Goal: Information Seeking & Learning: Learn about a topic

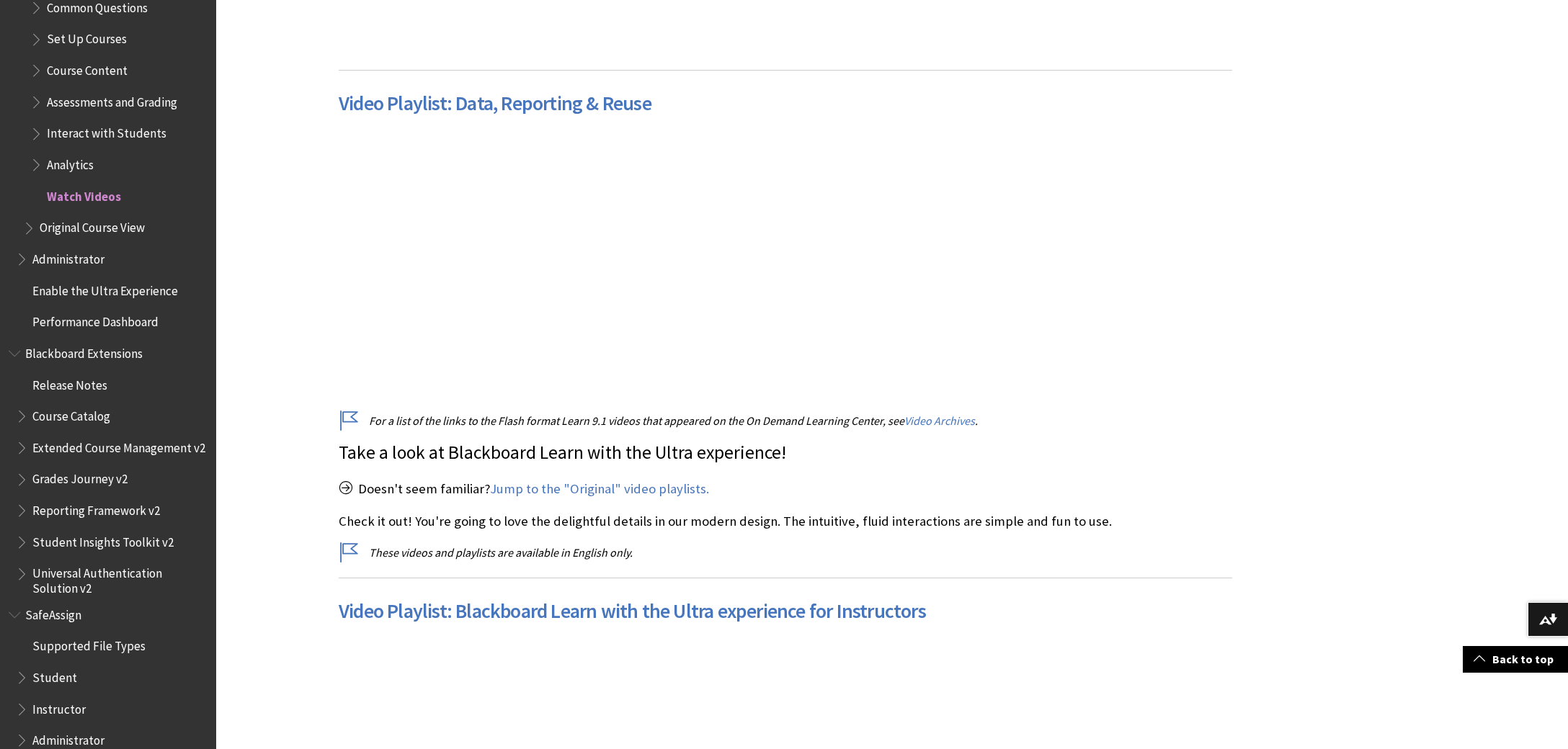
scroll to position [1271, 0]
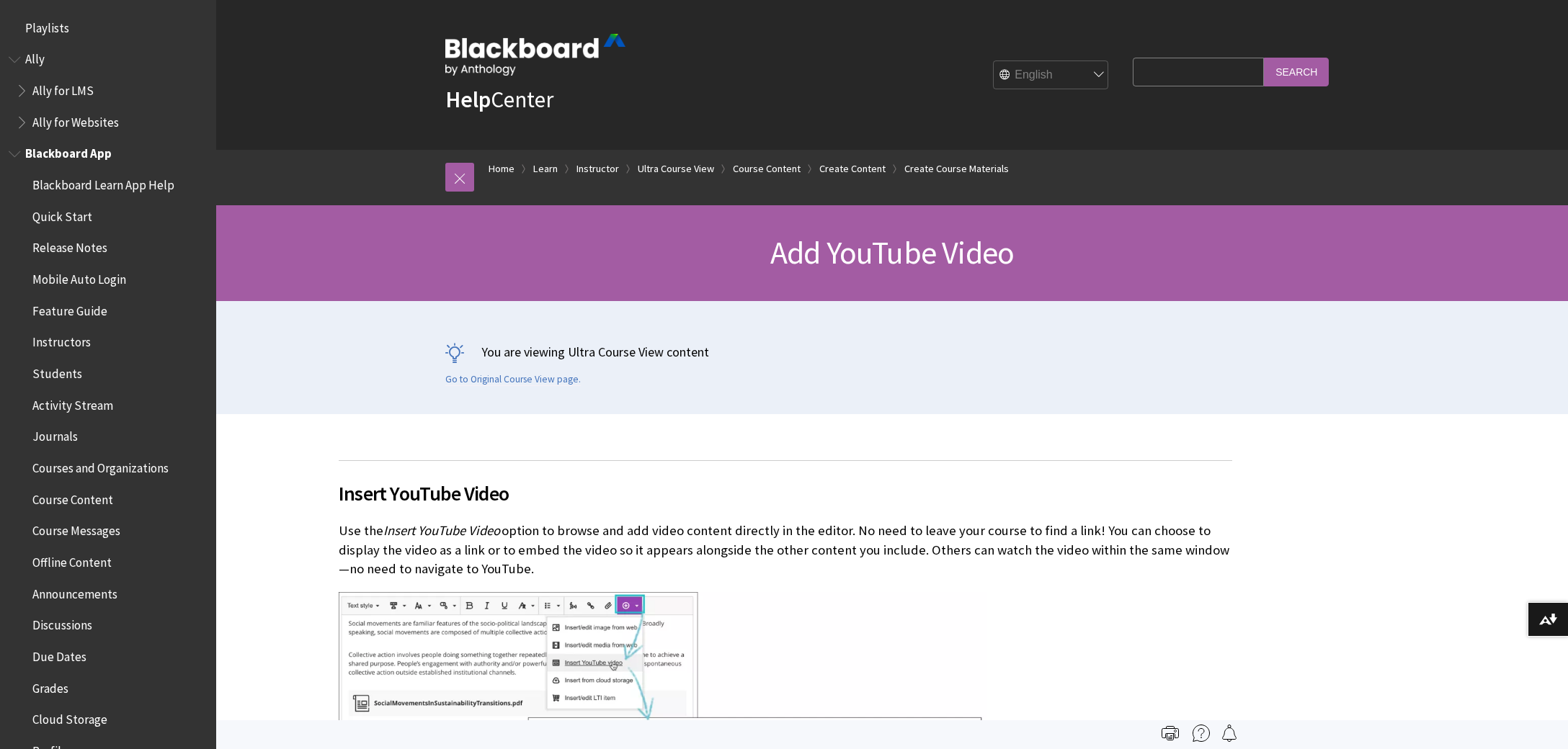
click at [81, 147] on span "Blackboard App" at bounding box center [69, 152] width 87 height 20
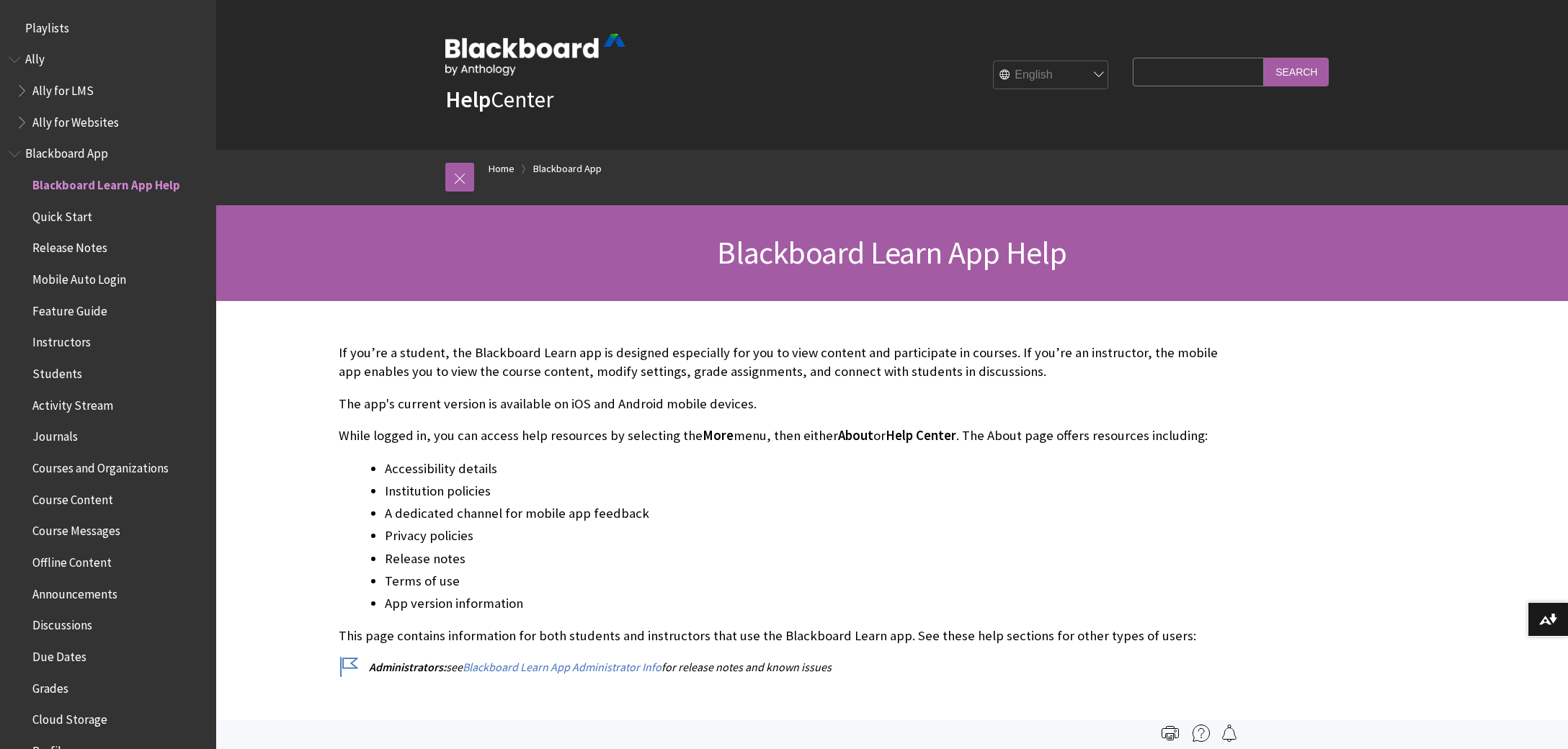
scroll to position [151, 0]
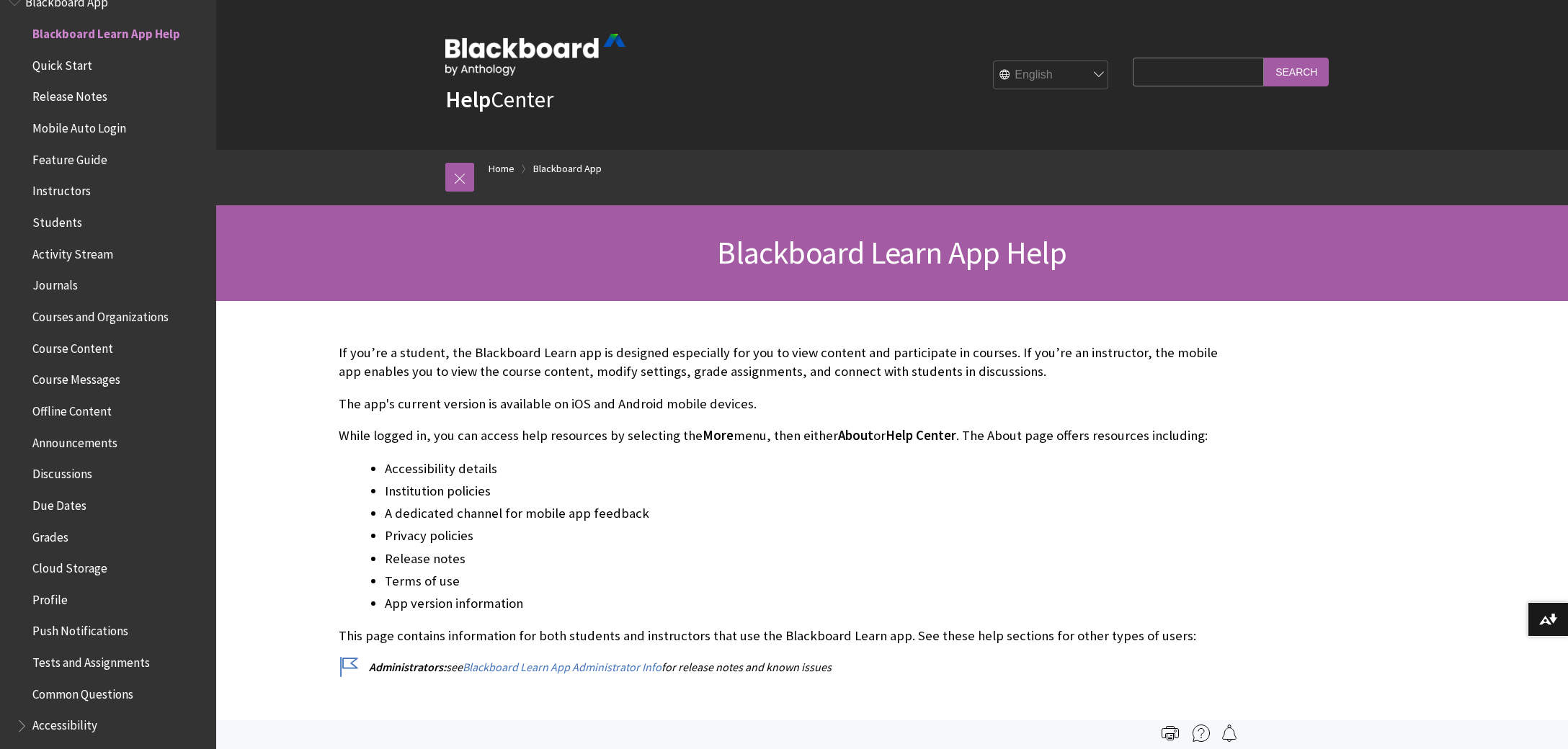
click at [64, 194] on span "Instructors" at bounding box center [62, 189] width 59 height 20
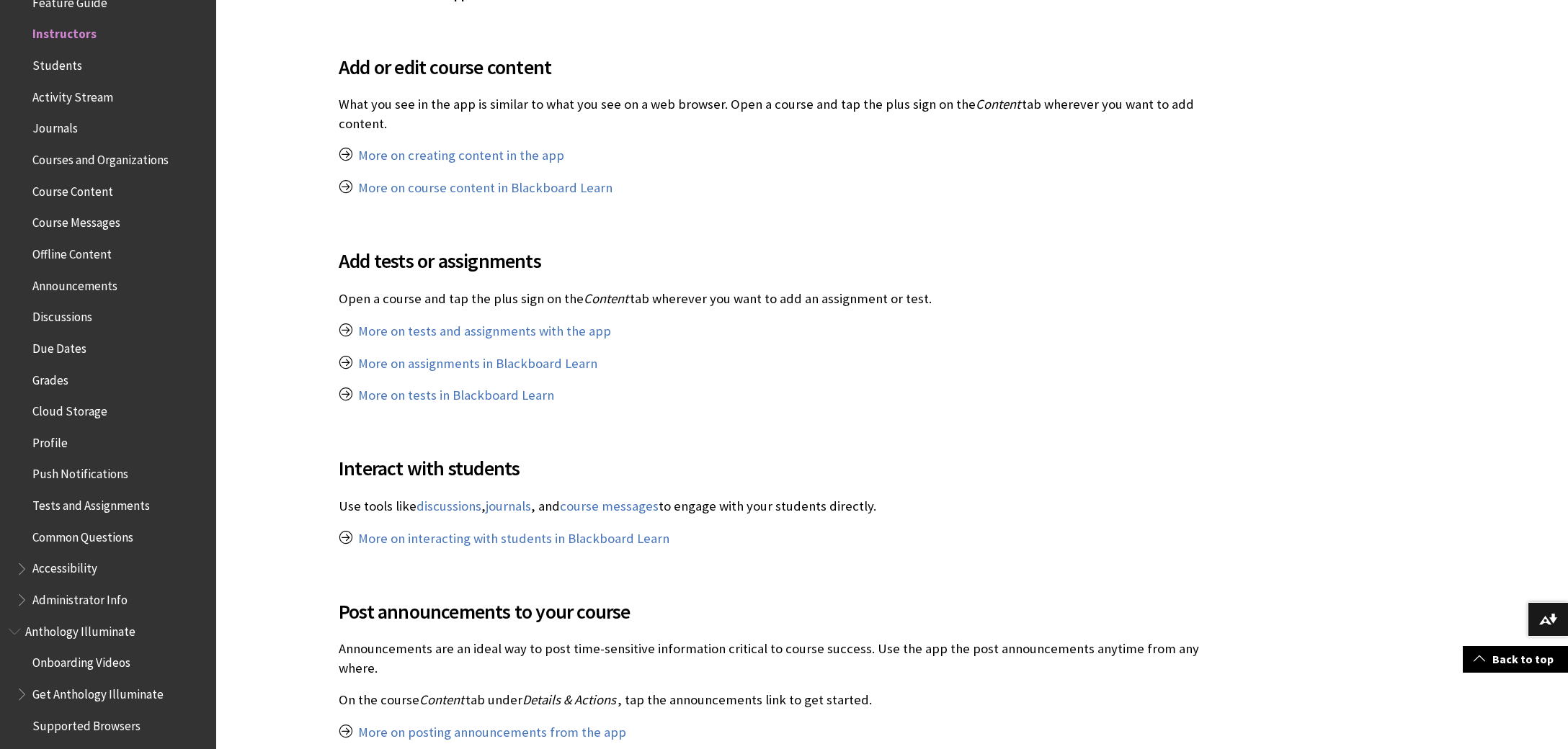
scroll to position [748, 0]
click at [434, 355] on link "More on assignments in Blackboard Learn" at bounding box center [478, 363] width 239 height 17
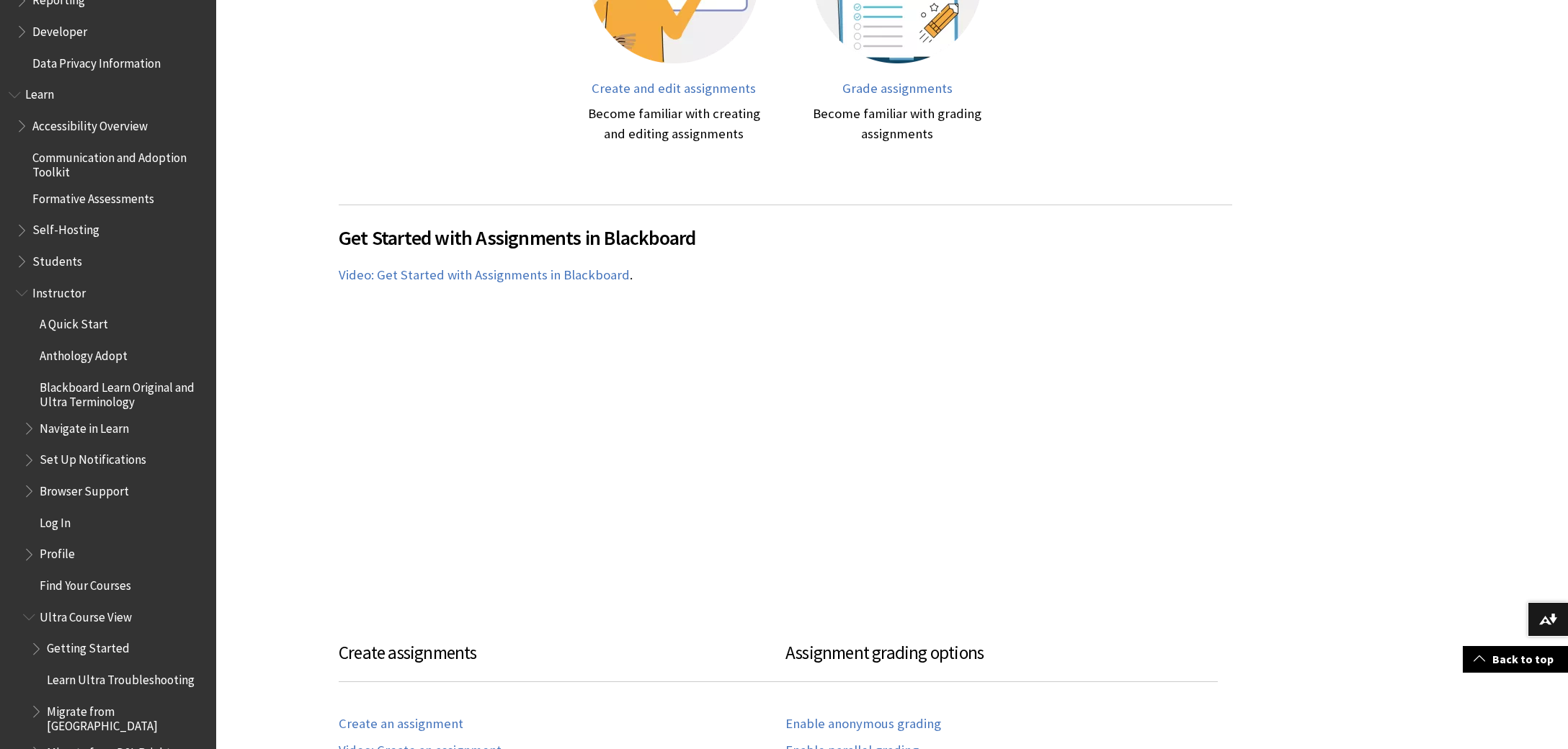
scroll to position [1157, 0]
click at [65, 288] on span "Instructor" at bounding box center [59, 294] width 53 height 20
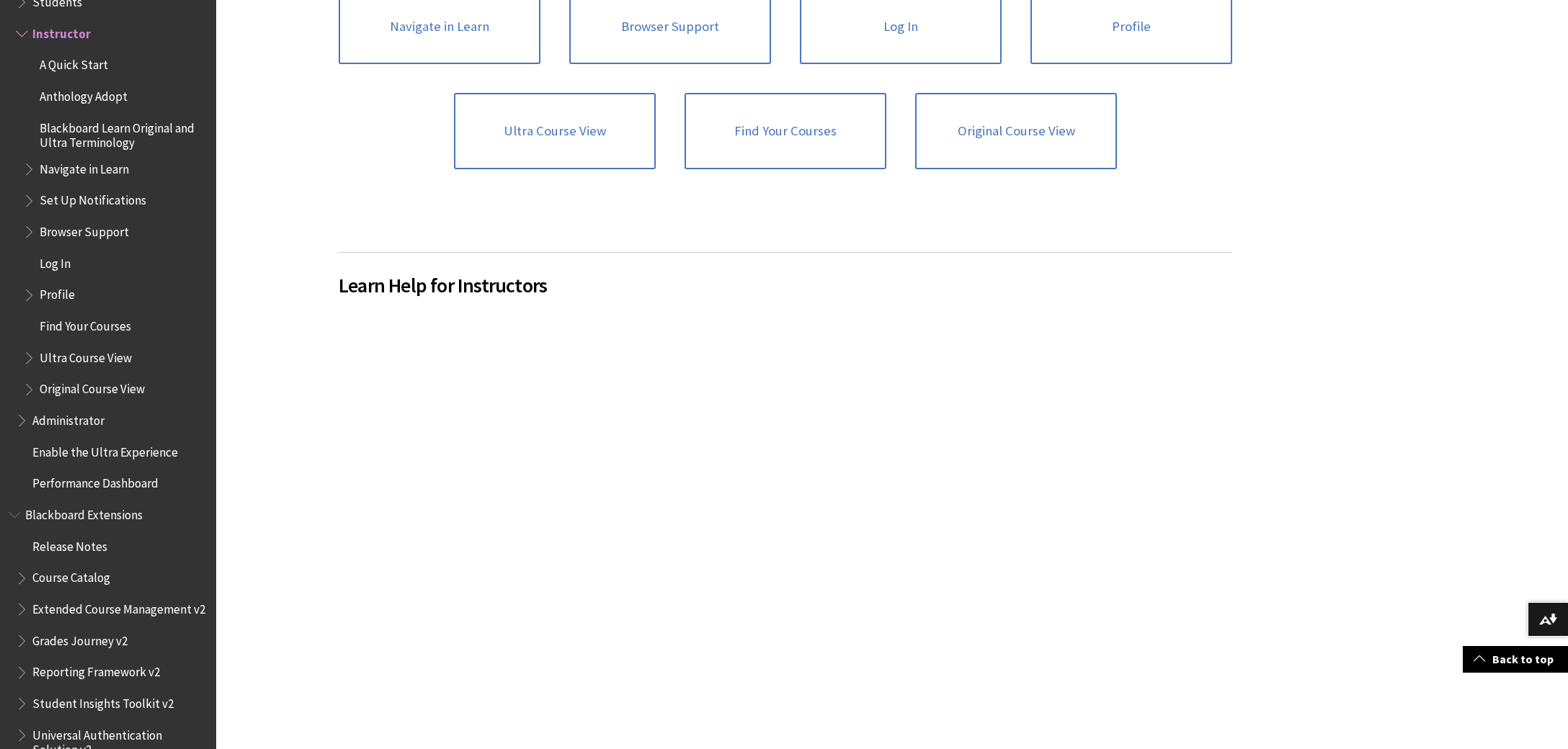
scroll to position [865, 0]
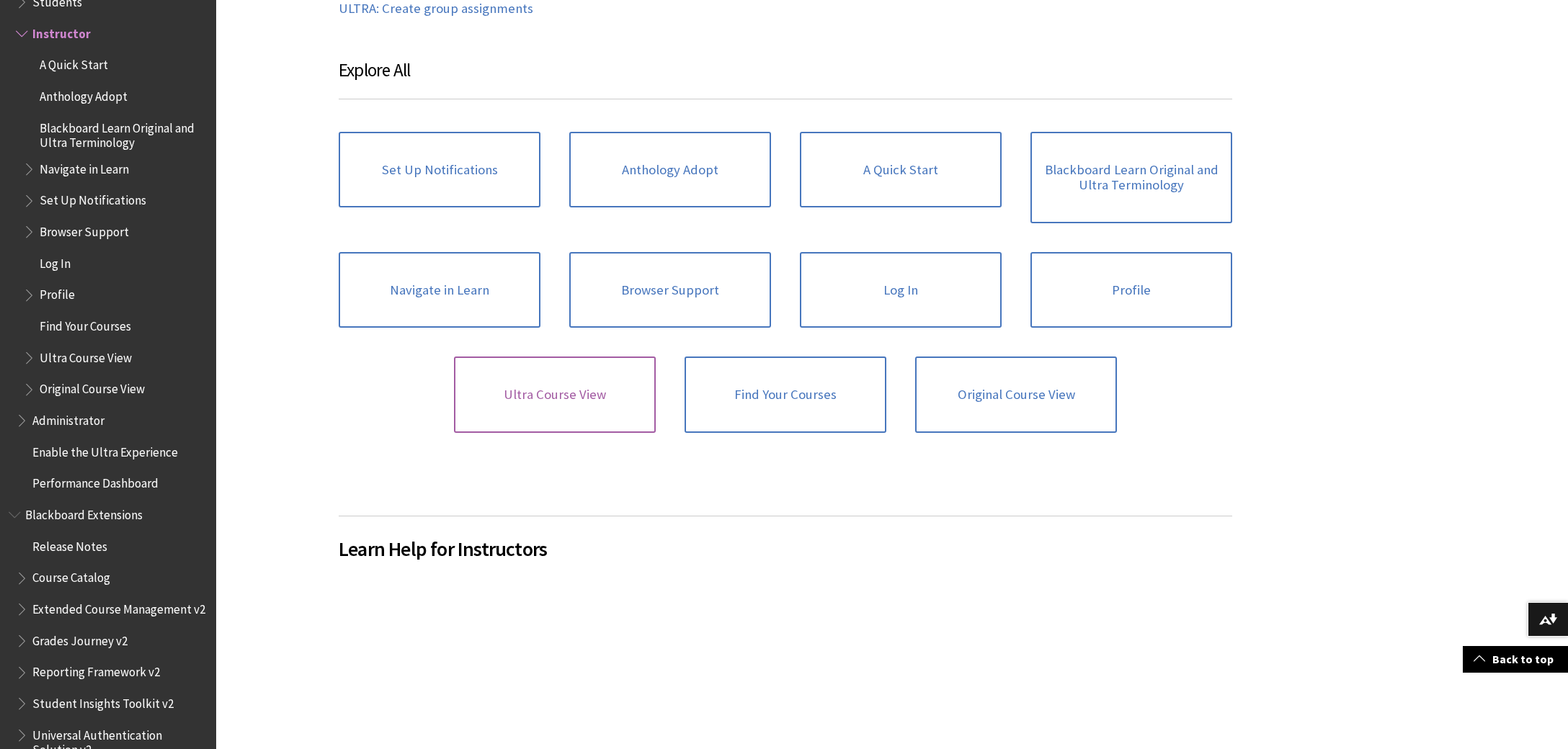
click at [530, 395] on link "Ultra Course View" at bounding box center [555, 394] width 202 height 76
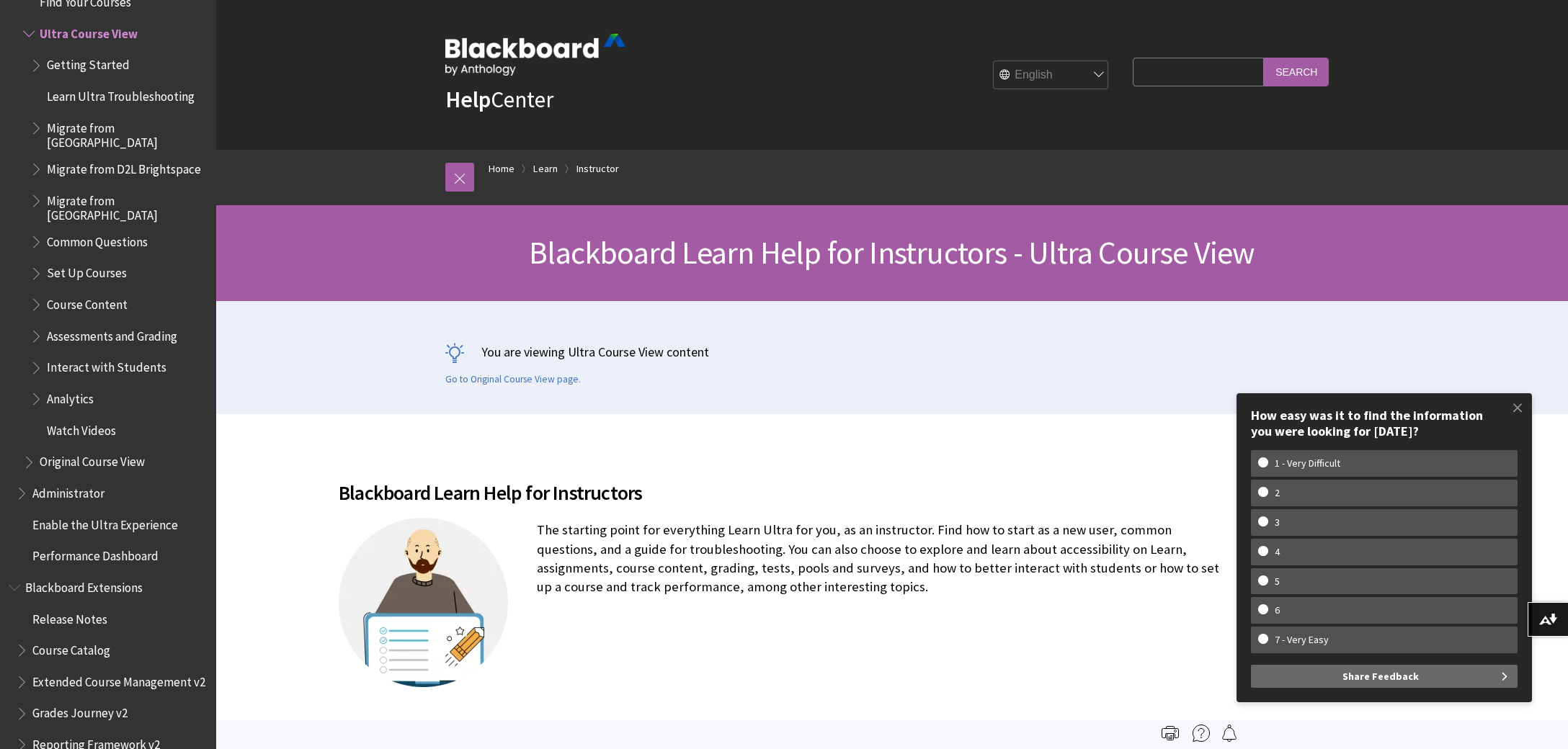
click at [1078, 405] on div "You are viewing Ultra Course View content Go to Original Course View page." at bounding box center [892, 357] width 923 height 113
